Goal: Find specific page/section: Find specific page/section

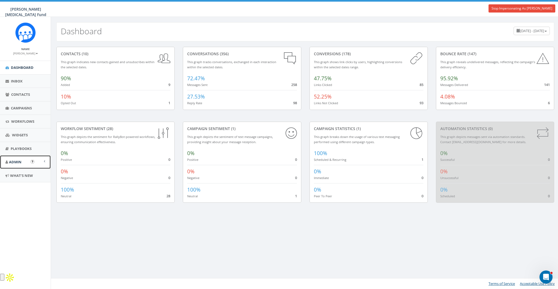
click at [15, 166] on link "Admin" at bounding box center [25, 162] width 51 height 13
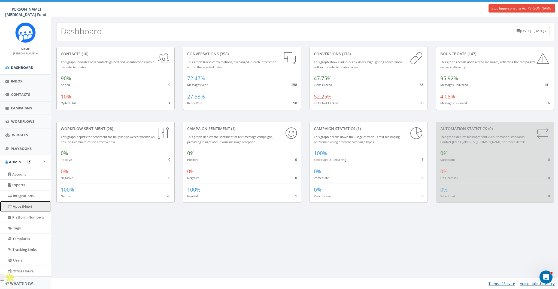
click at [24, 205] on link "Apps (New)" at bounding box center [25, 206] width 51 height 11
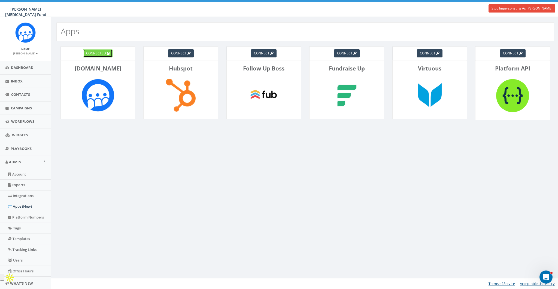
click at [105, 54] on span "connected" at bounding box center [96, 53] width 20 height 5
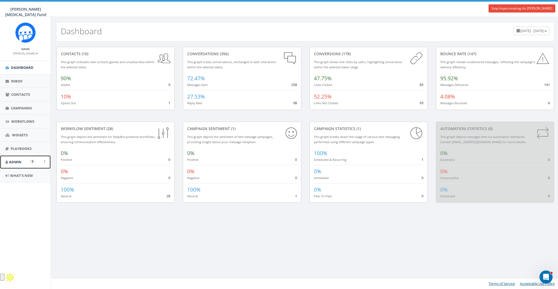
click at [19, 165] on link "Admin" at bounding box center [25, 162] width 51 height 13
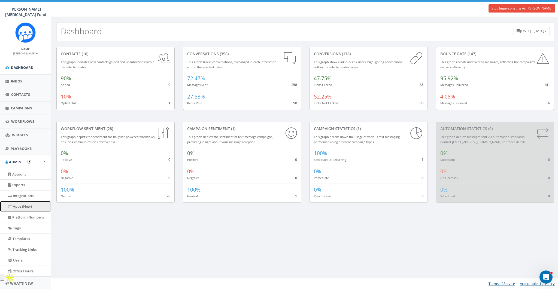
click at [21, 204] on link "Apps (New)" at bounding box center [25, 206] width 51 height 11
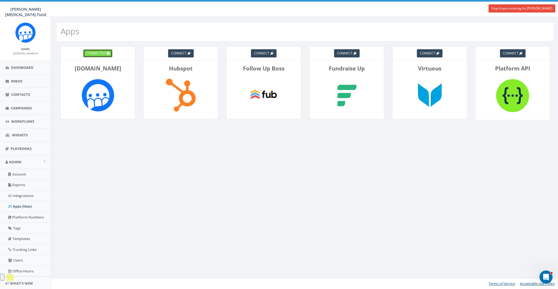
click at [103, 54] on span "connected" at bounding box center [96, 53] width 20 height 5
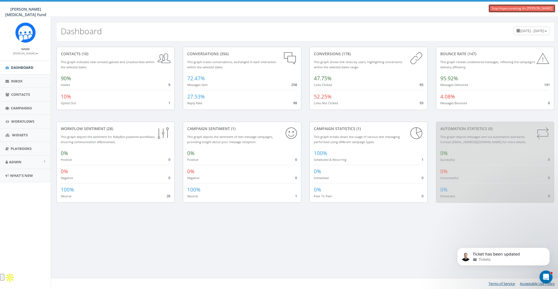
click at [496, 8] on link "Stop Impersonating As [PERSON_NAME]" at bounding box center [522, 8] width 67 height 8
